Goal: Communication & Community: Answer question/provide support

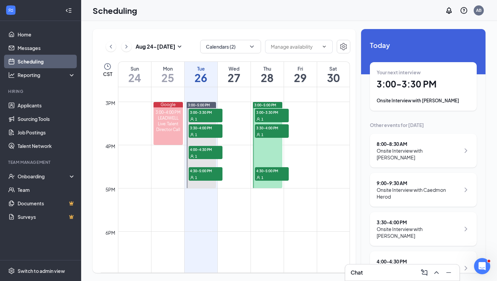
scroll to position [634, 0]
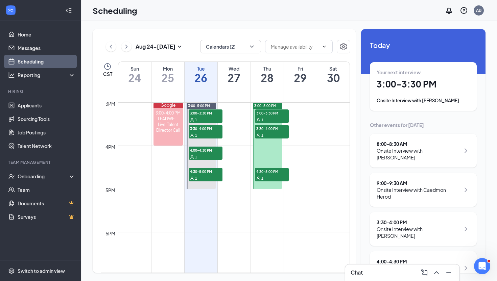
click at [271, 133] on div "1" at bounding box center [272, 135] width 34 height 7
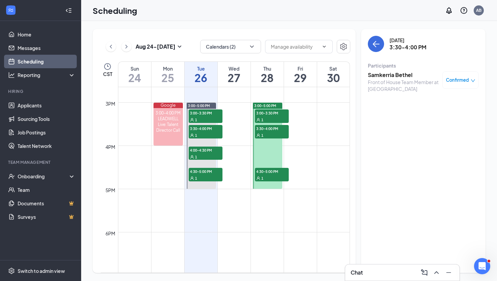
click at [267, 115] on span "3:00-3:30 PM" at bounding box center [272, 112] width 34 height 7
click at [270, 176] on div "1" at bounding box center [272, 178] width 34 height 7
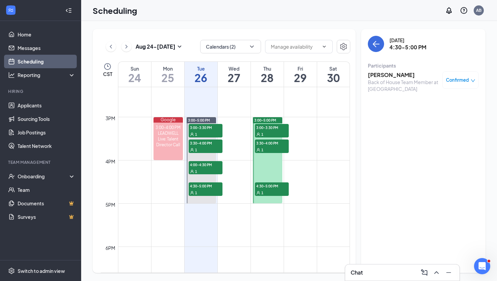
scroll to position [627, 0]
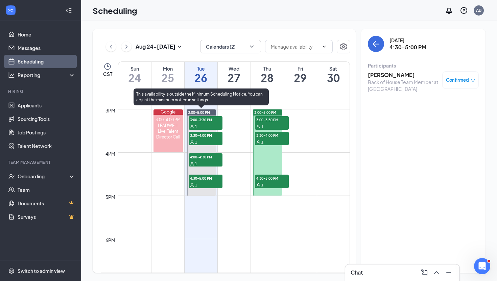
click at [194, 122] on span "3:00-3:30 PM" at bounding box center [206, 119] width 34 height 7
click at [197, 144] on span "1" at bounding box center [196, 142] width 2 height 5
click at [200, 158] on span "4:00-4:30 PM" at bounding box center [206, 156] width 34 height 7
click at [203, 181] on span "4:30-5:00 PM" at bounding box center [206, 178] width 34 height 7
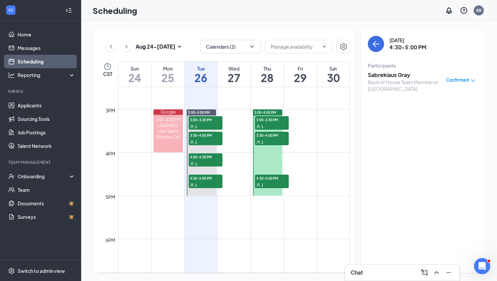
click at [268, 136] on span "3:30-4:00 PM" at bounding box center [272, 135] width 34 height 7
click at [268, 111] on span "3:00-5:00 PM" at bounding box center [265, 112] width 22 height 5
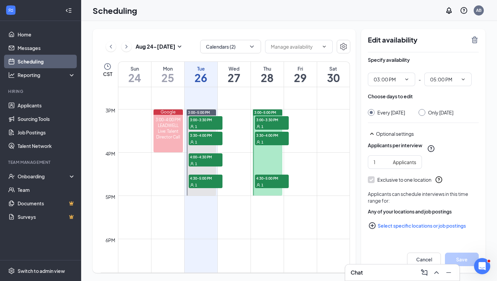
click at [264, 133] on span "3:30-4:00 PM" at bounding box center [272, 135] width 34 height 7
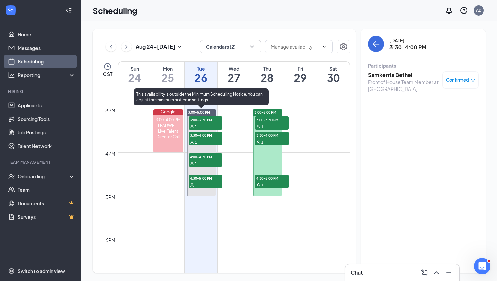
click at [211, 181] on span "4:30-5:00 PM" at bounding box center [206, 178] width 34 height 7
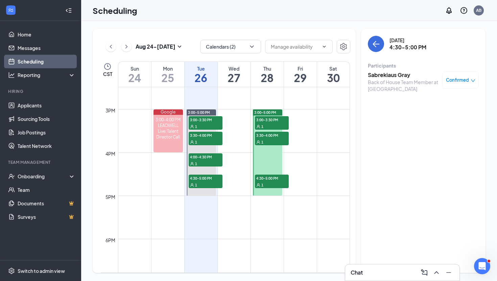
click at [270, 139] on div "1" at bounding box center [272, 142] width 34 height 7
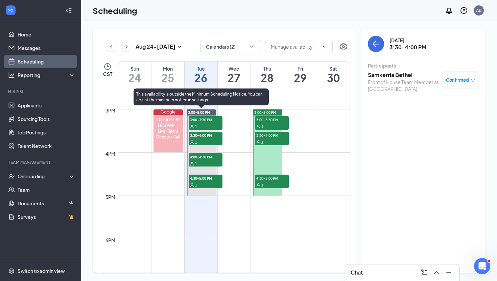
click at [207, 180] on span "4:30-5:00 PM" at bounding box center [206, 178] width 34 height 7
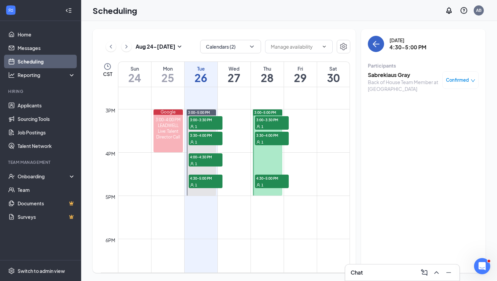
click at [377, 41] on icon "ArrowLeft" at bounding box center [376, 44] width 8 height 8
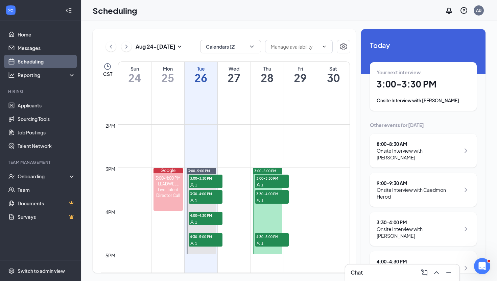
scroll to position [553, 0]
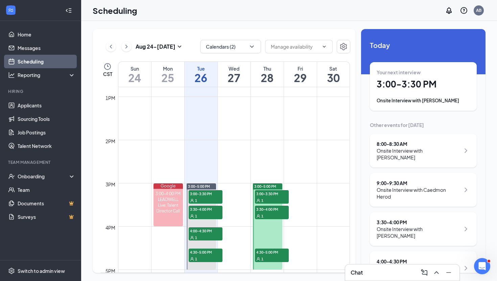
click at [266, 214] on div "1" at bounding box center [272, 216] width 34 height 7
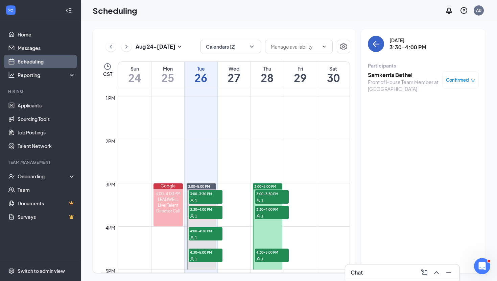
click at [378, 44] on icon "ArrowLeft" at bounding box center [376, 44] width 6 height 1
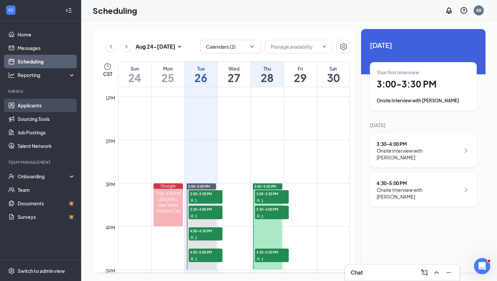
click at [28, 103] on link "Applicants" at bounding box center [47, 106] width 58 height 14
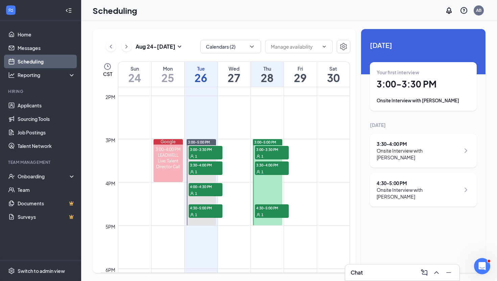
scroll to position [599, 0]
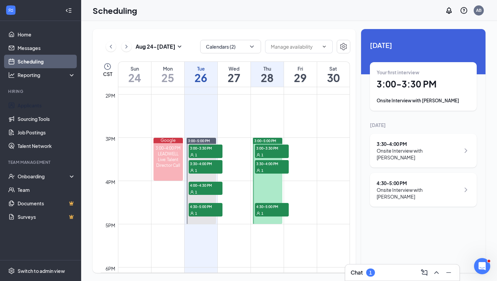
click at [368, 271] on div "1" at bounding box center [370, 273] width 9 height 8
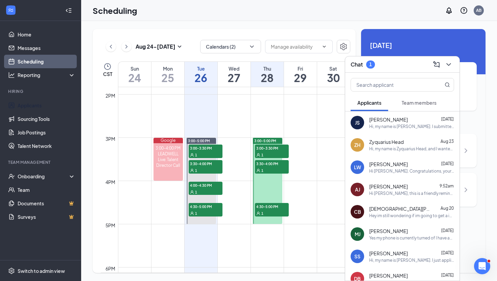
click at [422, 106] on div "Team members" at bounding box center [418, 102] width 35 height 7
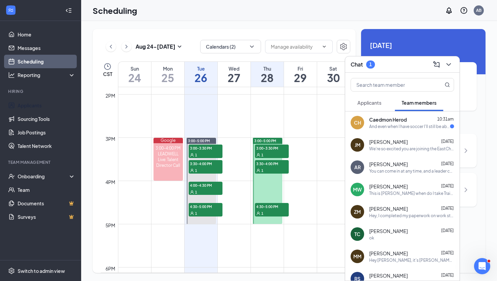
click at [410, 127] on div "And even when I have soccer I'll still be able to work in the mornings since ga…" at bounding box center [409, 127] width 81 height 6
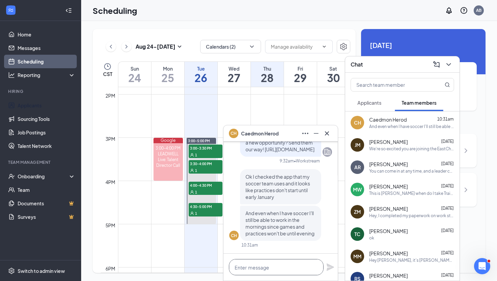
click at [262, 270] on textarea at bounding box center [276, 267] width 95 height 16
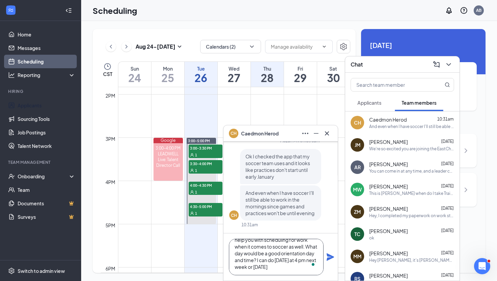
scroll to position [20, 0]
drag, startPoint x: 276, startPoint y: 270, endPoint x: 239, endPoint y: 248, distance: 43.2
click at [239, 248] on textarea "Okay, that sounds good. And I can help you with scheduling for work when it com…" at bounding box center [276, 257] width 95 height 36
type textarea "Okay, that sounds good. And I can help you with scheduling for work when it com…"
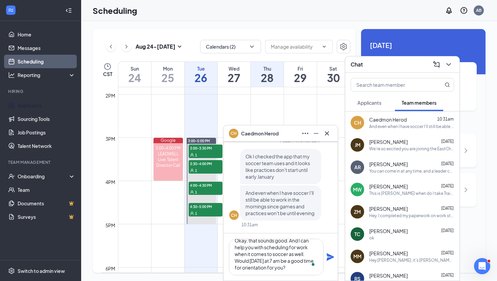
click at [329, 258] on icon "Plane" at bounding box center [329, 256] width 7 height 7
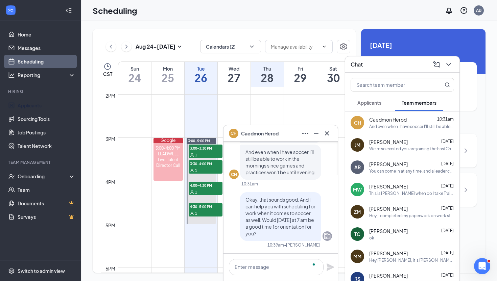
scroll to position [0, 0]
click at [328, 132] on icon "Cross" at bounding box center [327, 133] width 8 height 8
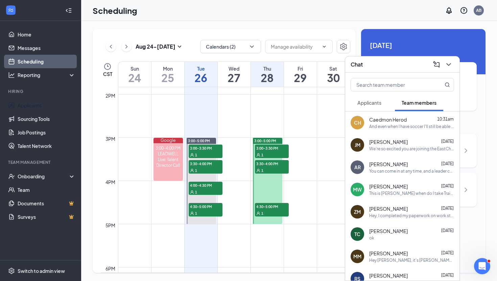
click at [451, 63] on icon "ChevronDown" at bounding box center [448, 64] width 8 height 8
